Goal: Understand process/instructions: Learn about a topic

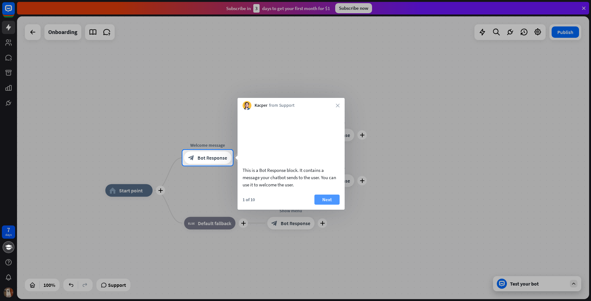
click at [326, 205] on button "Next" at bounding box center [327, 200] width 25 height 10
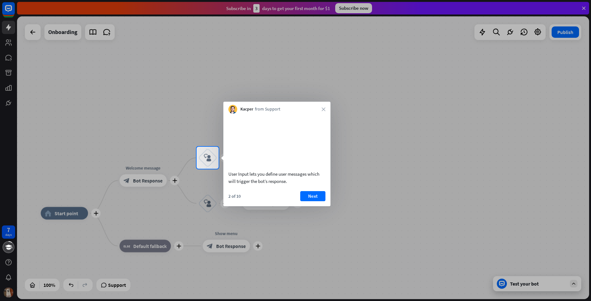
click at [319, 201] on button "Next" at bounding box center [312, 196] width 25 height 10
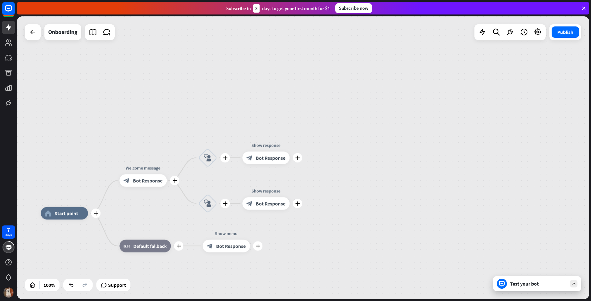
click at [319, 201] on div "plus home_2 Start point plus Welcome message block_bot_response Bot Response pl…" at bounding box center [303, 157] width 572 height 283
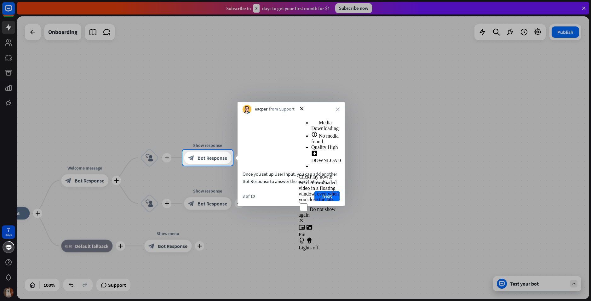
click at [329, 201] on button "Next" at bounding box center [327, 196] width 25 height 10
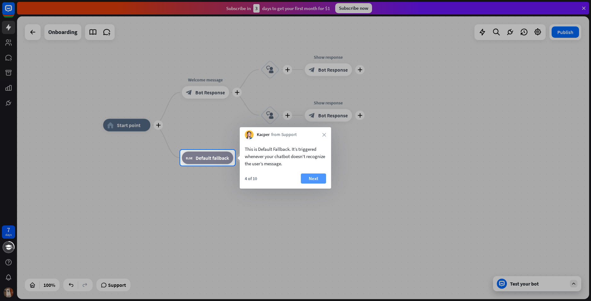
click at [320, 180] on button "Next" at bounding box center [313, 179] width 25 height 10
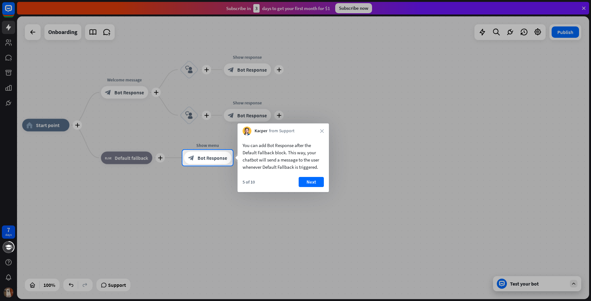
click at [324, 131] on div "Kacper from Support close" at bounding box center [283, 130] width 91 height 12
click at [320, 130] on icon "close" at bounding box center [322, 131] width 4 height 4
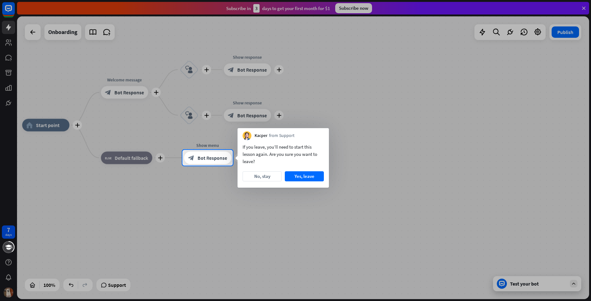
click at [321, 132] on div "Kacper from Support" at bounding box center [283, 134] width 91 height 12
click at [304, 174] on button "Yes, leave" at bounding box center [304, 176] width 39 height 10
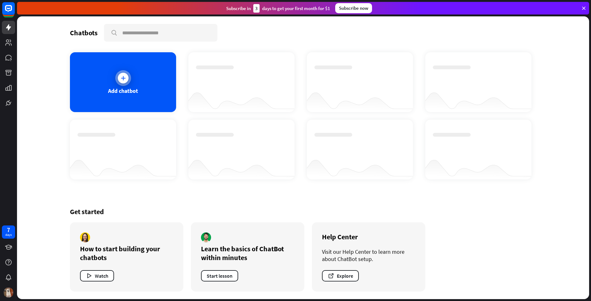
click at [124, 83] on div at bounding box center [123, 78] width 11 height 11
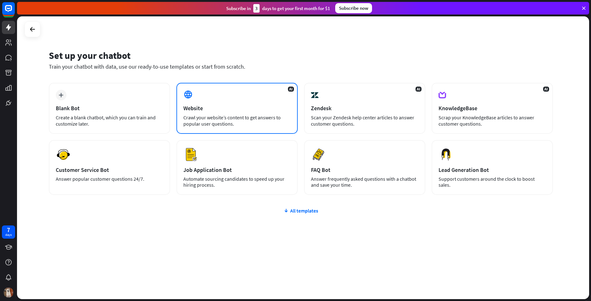
click at [241, 103] on div "AI Website Crawl your website’s content to get answers to popular user question…" at bounding box center [236, 108] width 121 height 51
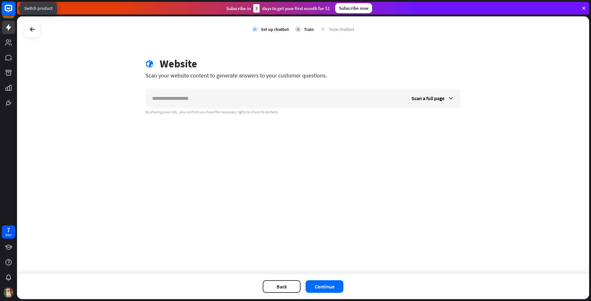
click at [7, 10] on rect at bounding box center [9, 9] width 14 height 14
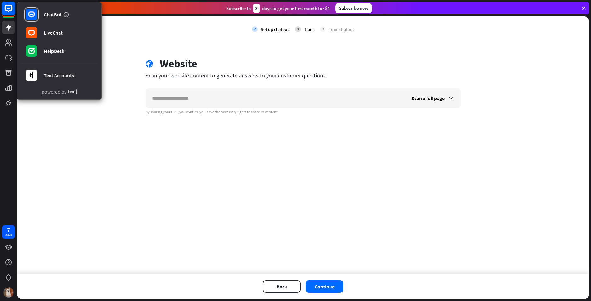
click at [7, 10] on rect at bounding box center [9, 9] width 14 height 14
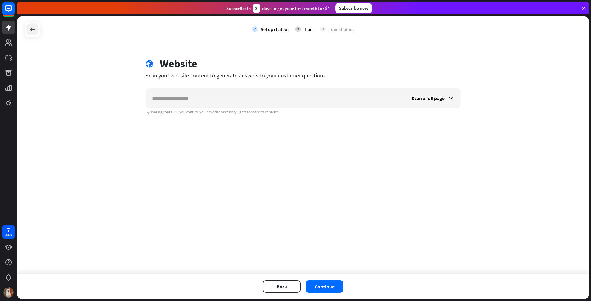
click at [30, 31] on icon at bounding box center [33, 30] width 8 height 8
click at [32, 30] on div "close Do you want to leave? You haven’t trained your bot yet. Stay Leave" at bounding box center [295, 150] width 591 height 301
click at [34, 30] on icon at bounding box center [33, 30] width 8 height 8
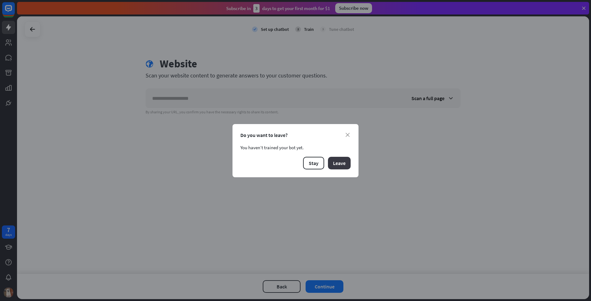
click at [340, 167] on button "Leave" at bounding box center [339, 163] width 23 height 13
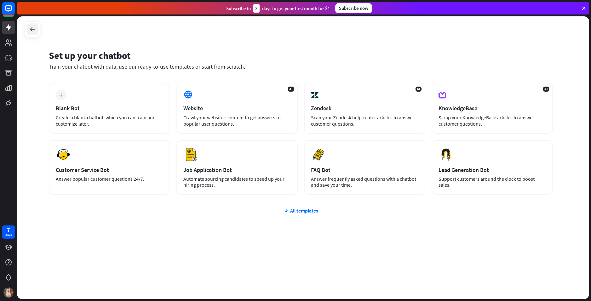
drag, startPoint x: 39, startPoint y: 30, endPoint x: 30, endPoint y: 28, distance: 8.6
click at [33, 29] on div at bounding box center [33, 29] width 16 height 16
click at [30, 28] on icon at bounding box center [33, 30] width 8 height 8
